Goal: Task Accomplishment & Management: Manage account settings

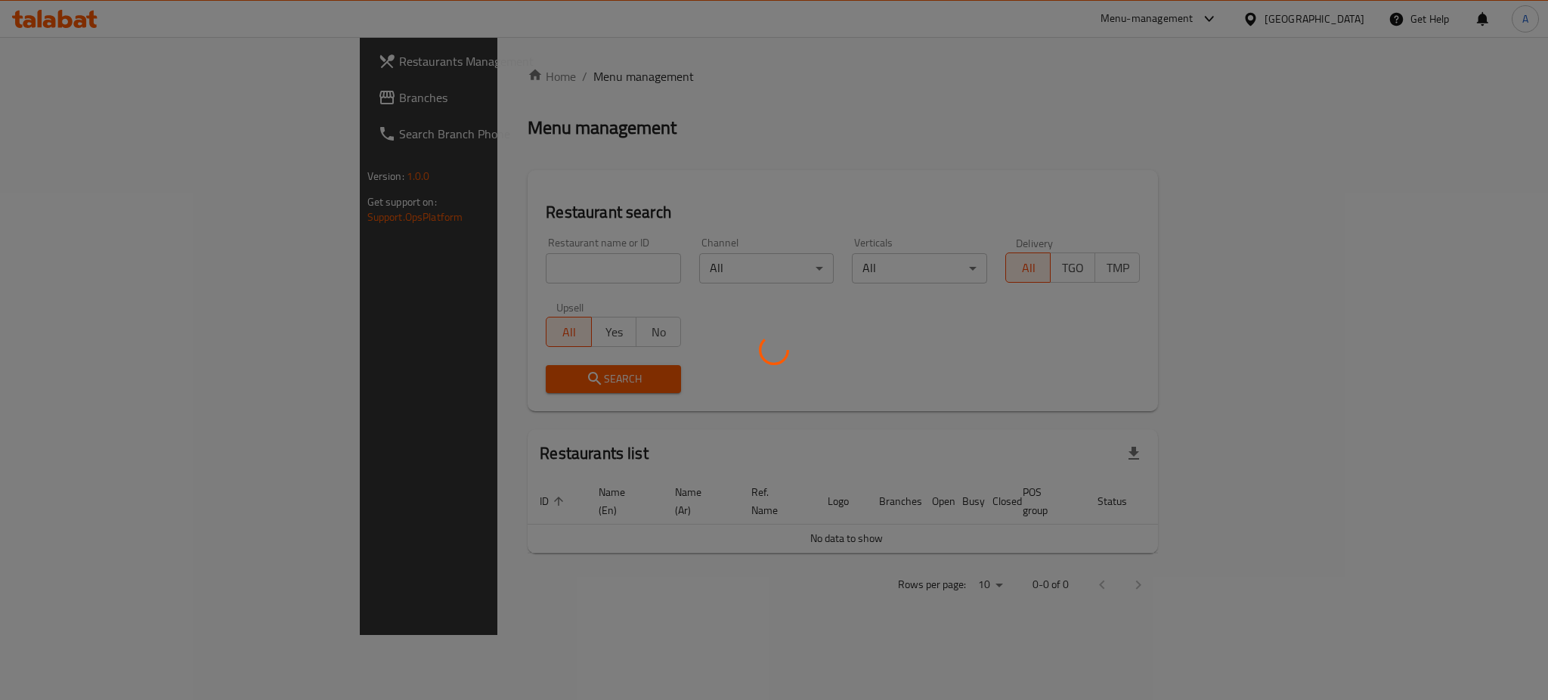
click at [392, 266] on div at bounding box center [774, 350] width 1548 height 700
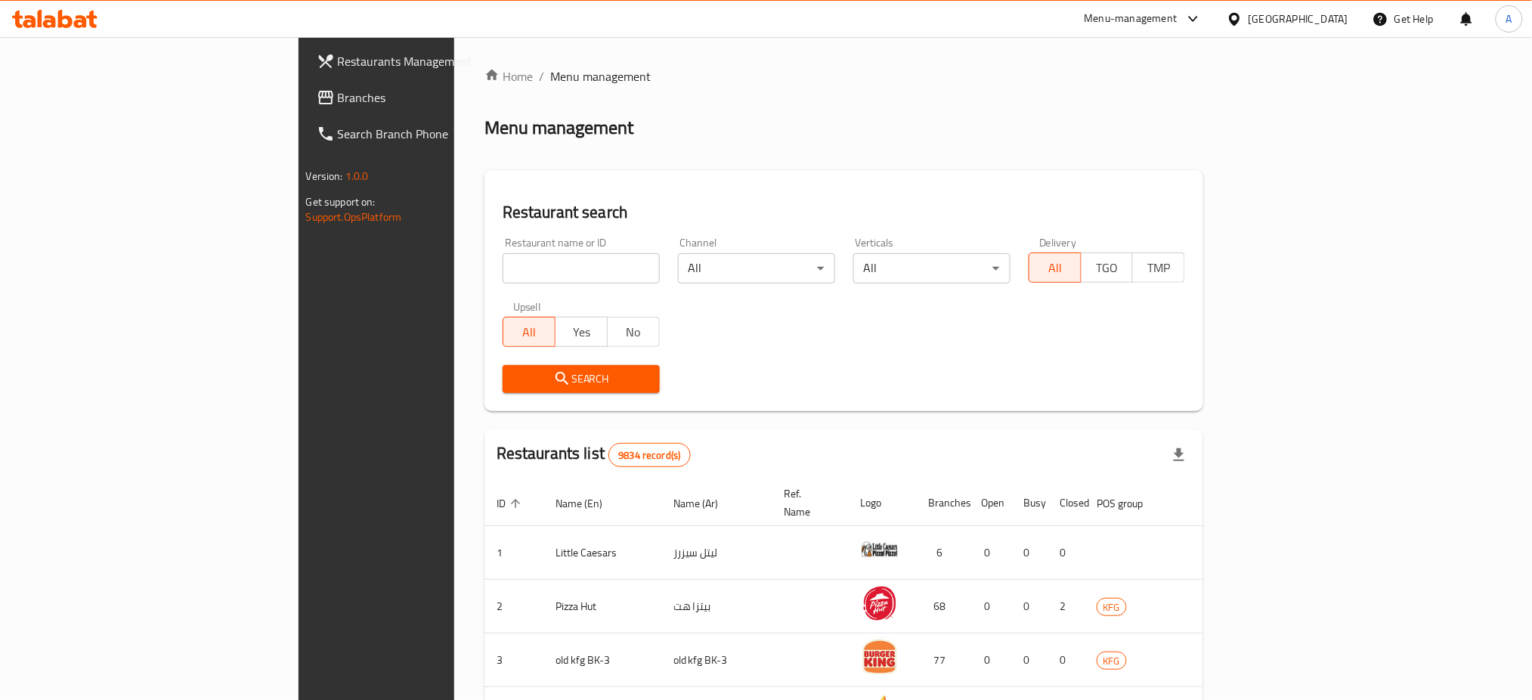
click at [503, 259] on input "search" at bounding box center [581, 268] width 157 height 30
type input "o7"
click at [553, 379] on icon "submit" at bounding box center [562, 379] width 18 height 18
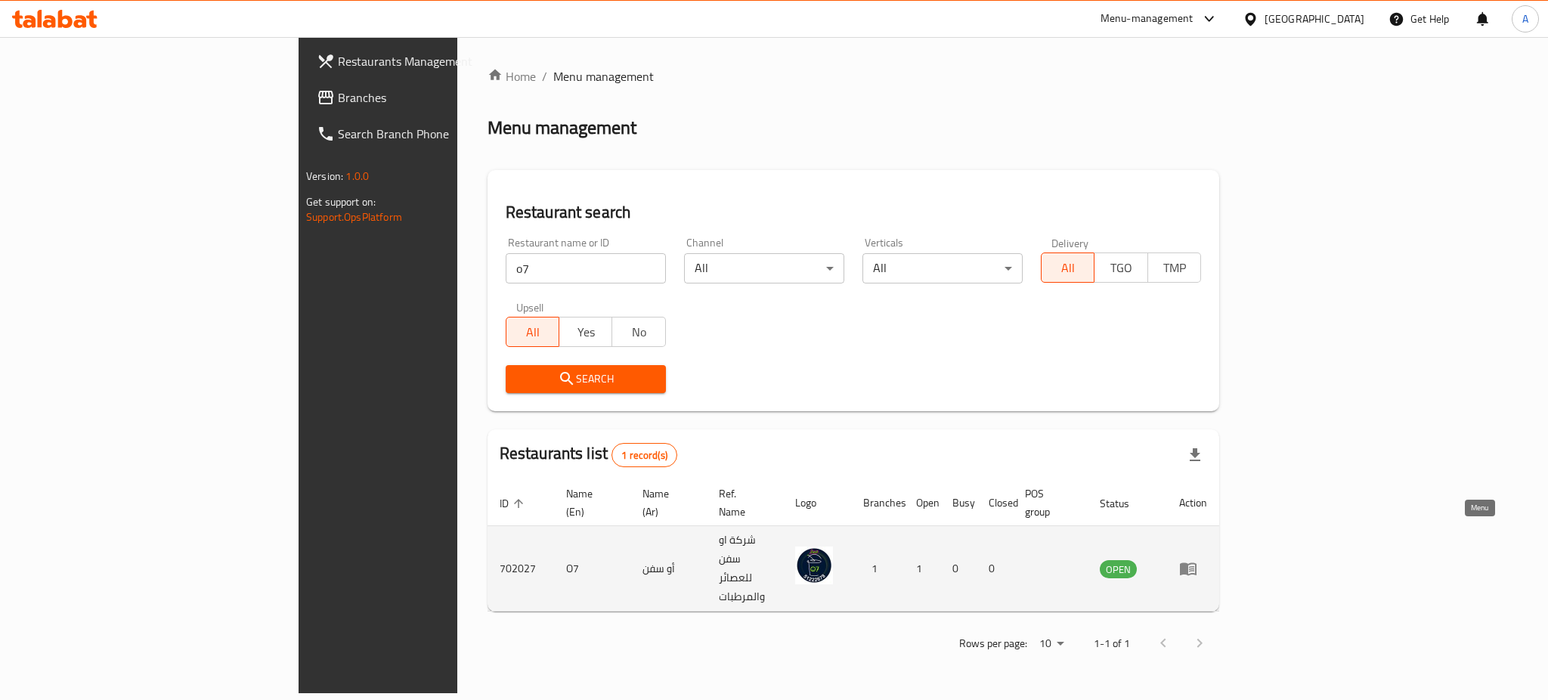
click at [1207, 559] on link "enhanced table" at bounding box center [1193, 568] width 28 height 18
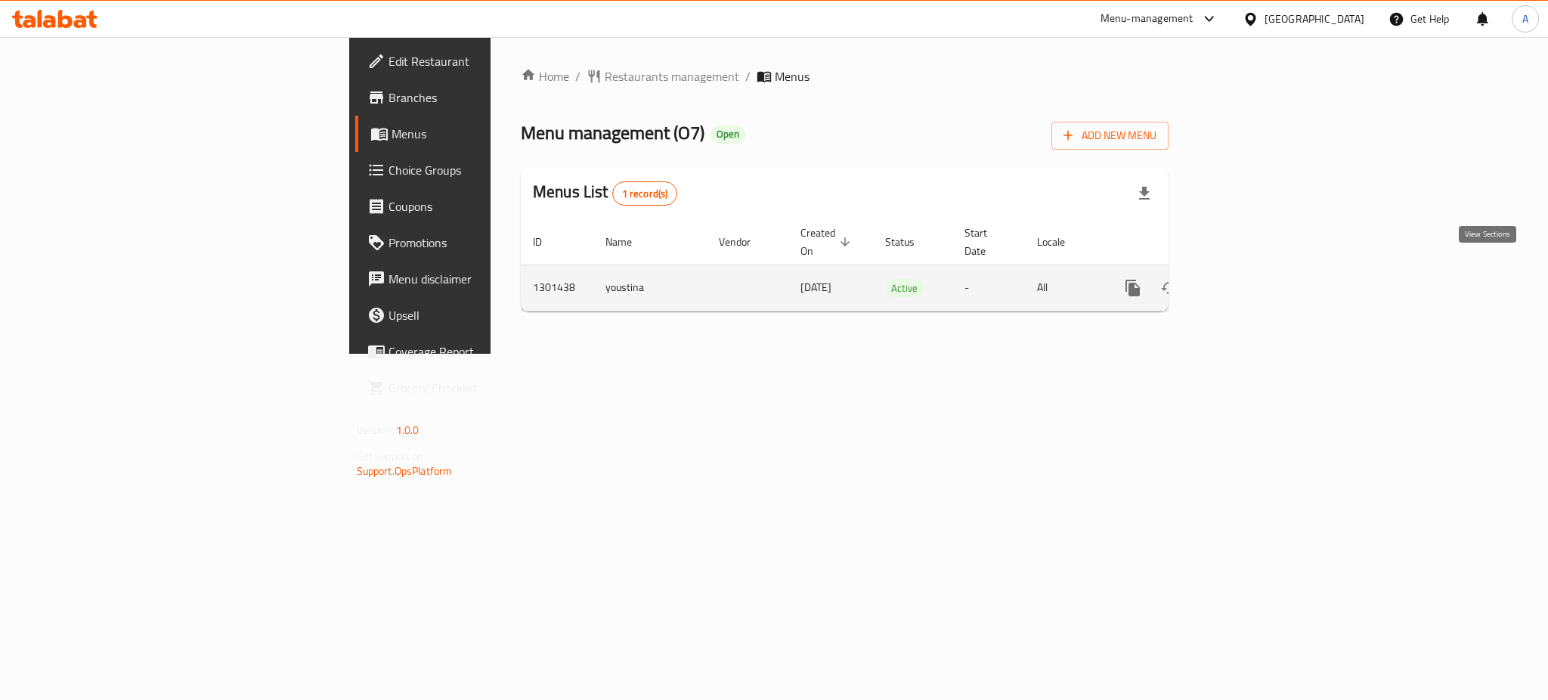
click at [1251, 279] on icon "enhanced table" at bounding box center [1242, 288] width 18 height 18
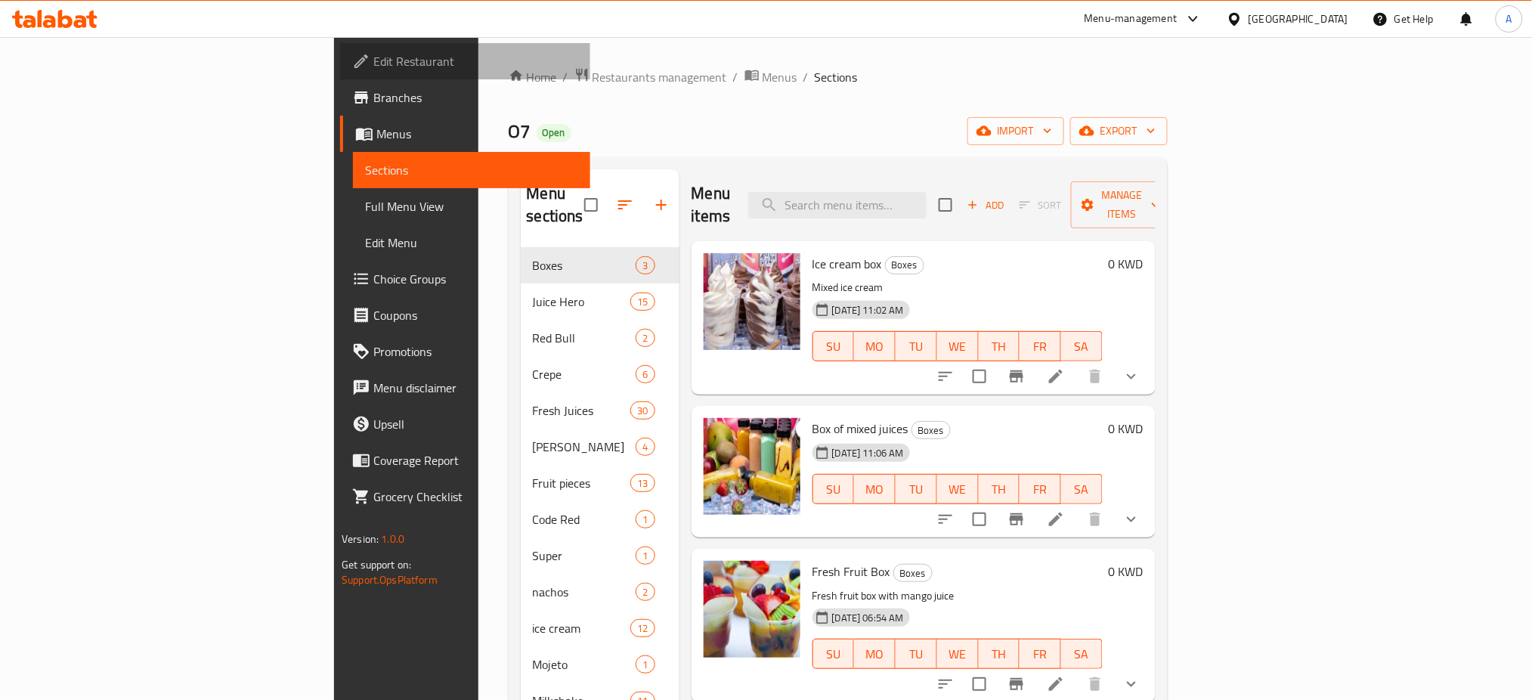
click at [373, 57] on span "Edit Restaurant" at bounding box center [475, 61] width 205 height 18
